Goal: Transaction & Acquisition: Purchase product/service

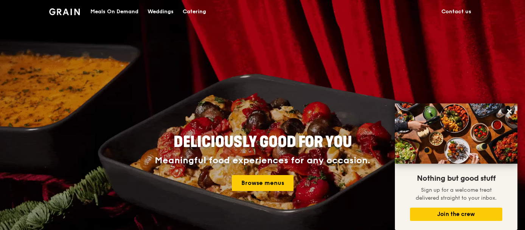
click at [121, 10] on div "Meals On Demand" at bounding box center [114, 11] width 48 height 23
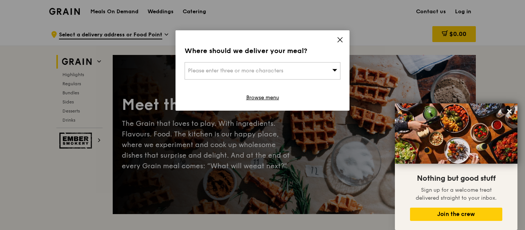
click at [340, 37] on icon at bounding box center [340, 39] width 7 height 7
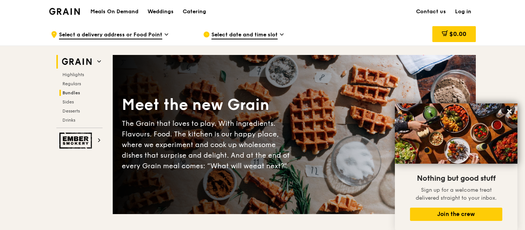
click at [76, 90] on span "Bundles" at bounding box center [71, 92] width 18 height 5
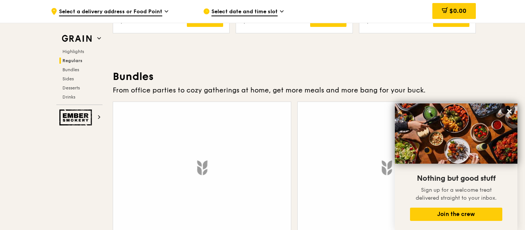
scroll to position [1082, 0]
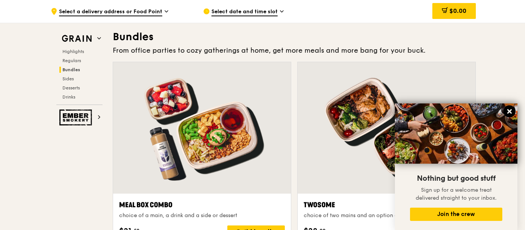
click at [510, 113] on icon at bounding box center [509, 111] width 5 height 5
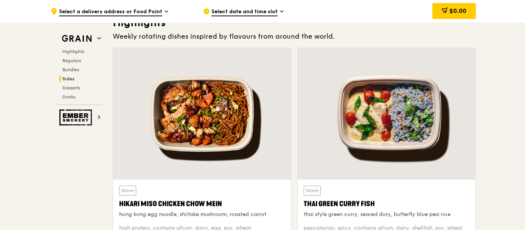
scroll to position [0, 0]
